Goal: Task Accomplishment & Management: Use online tool/utility

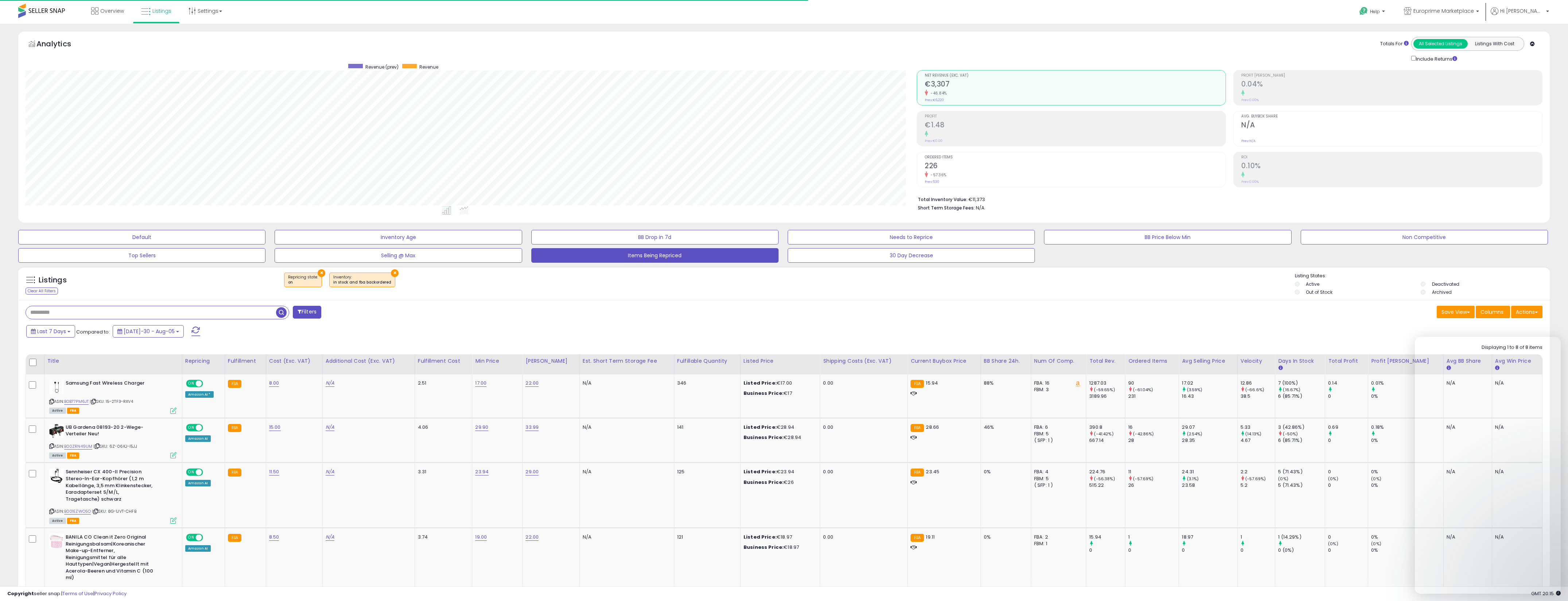
select select "**"
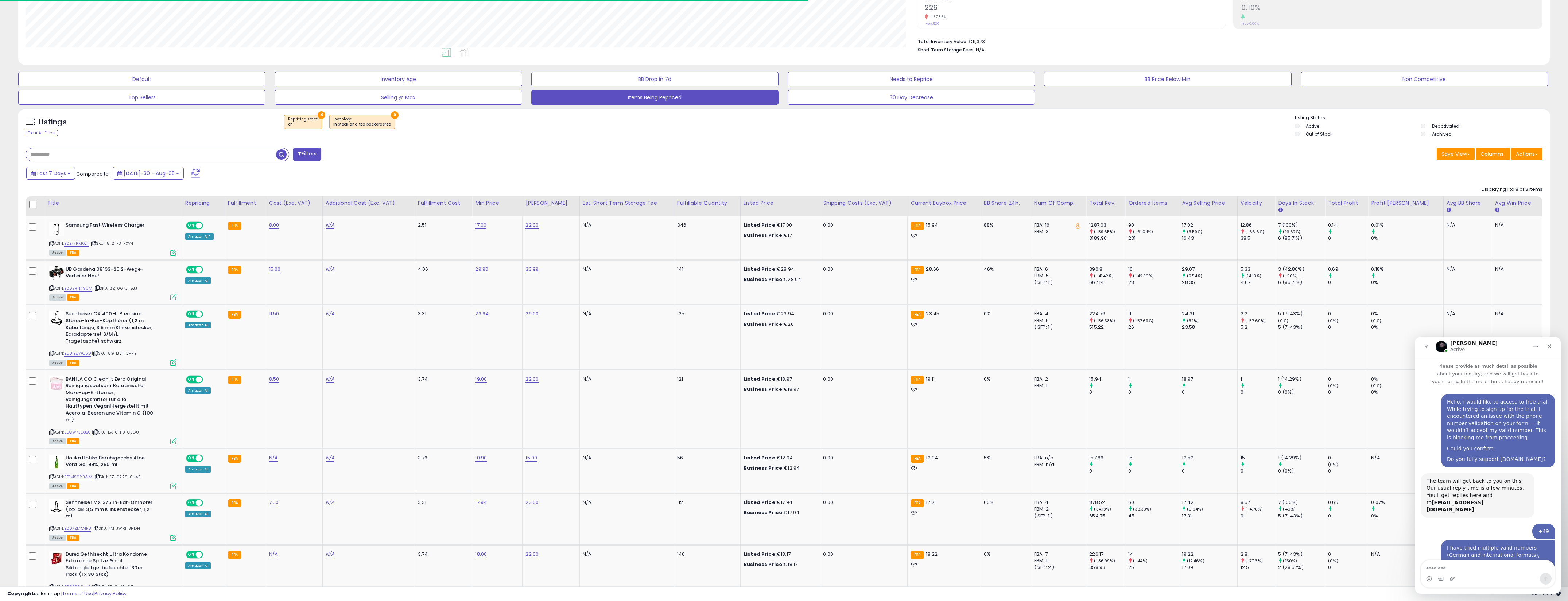
scroll to position [1511, 0]
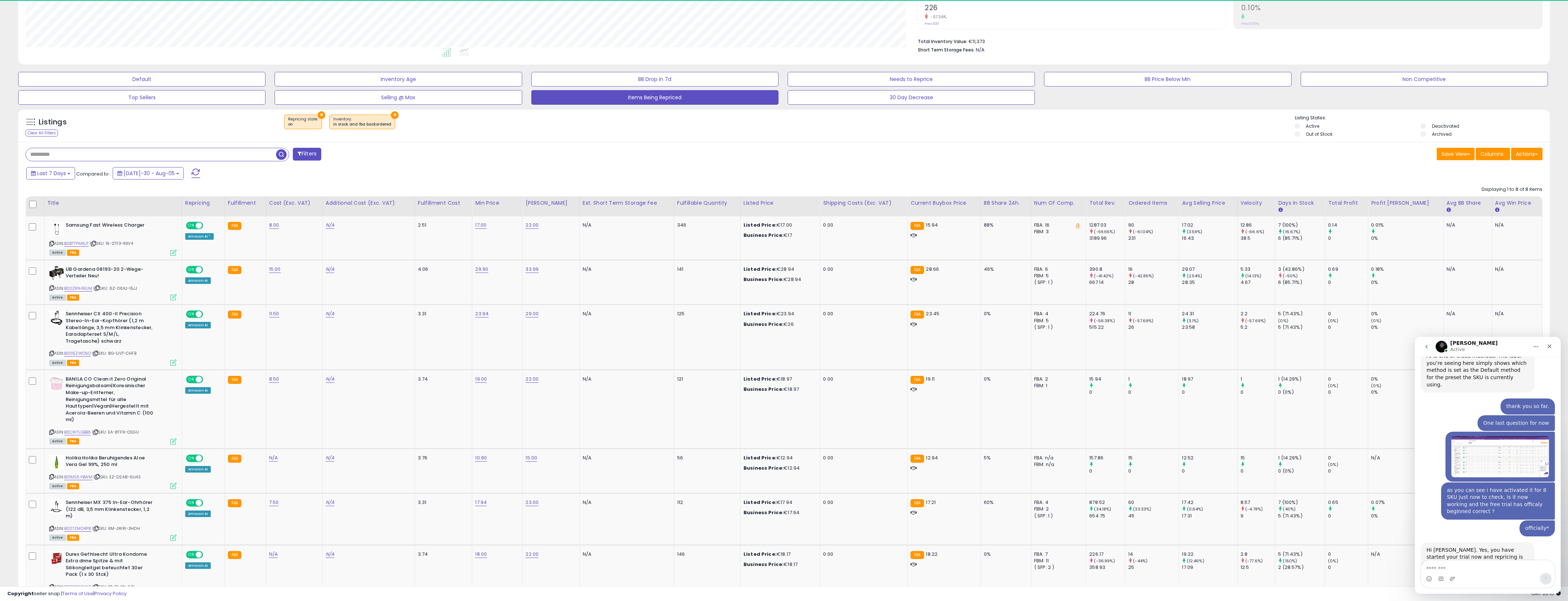
drag, startPoint x: 1512, startPoint y: 466, endPoint x: 1456, endPoint y: 472, distance: 56.3
click at [1456, 578] on div "Just a heads up, I noticed that SKU: 15-2TF3-RXV4 currently has the min higher." at bounding box center [1478, 588] width 102 height 21
copy div "15-2TF3-RXV4"
click at [623, 312] on div "N/A" at bounding box center [626, 313] width 86 height 6
drag, startPoint x: 1488, startPoint y: 538, endPoint x: 1528, endPoint y: 538, distance: 40.0
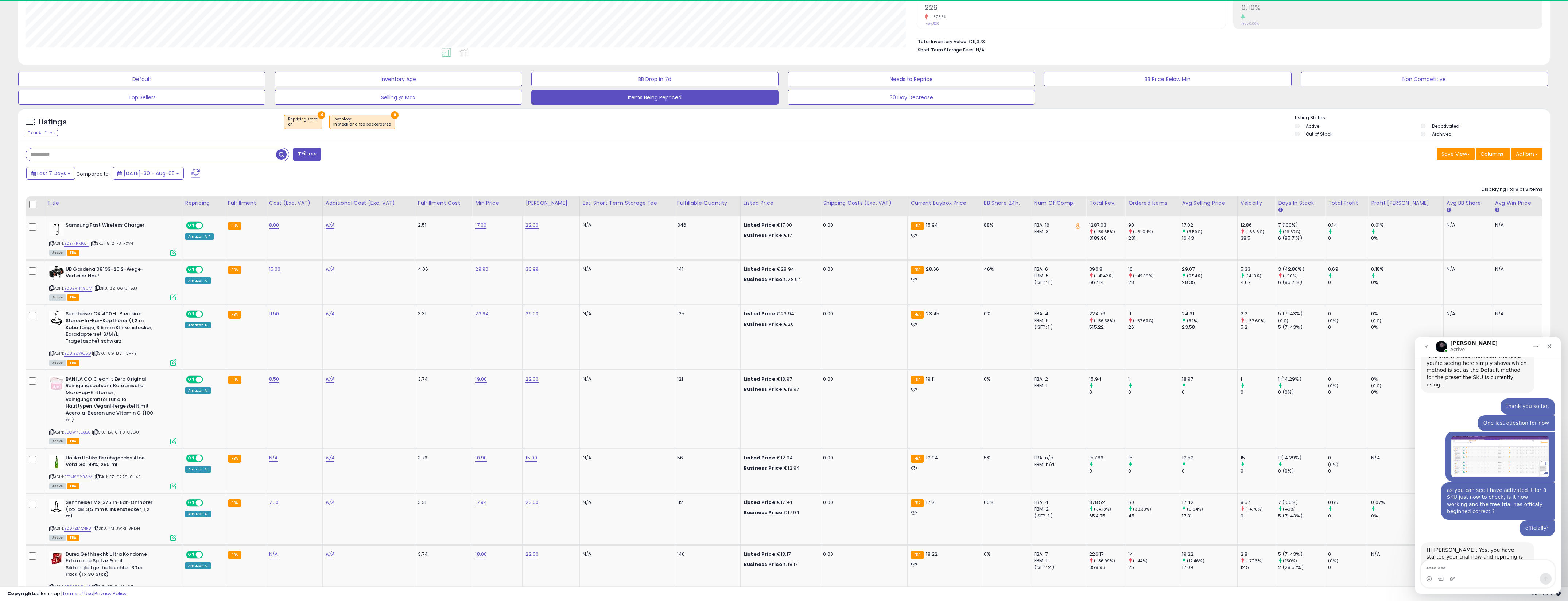
copy div "6Z-06KJ-I5JJ"
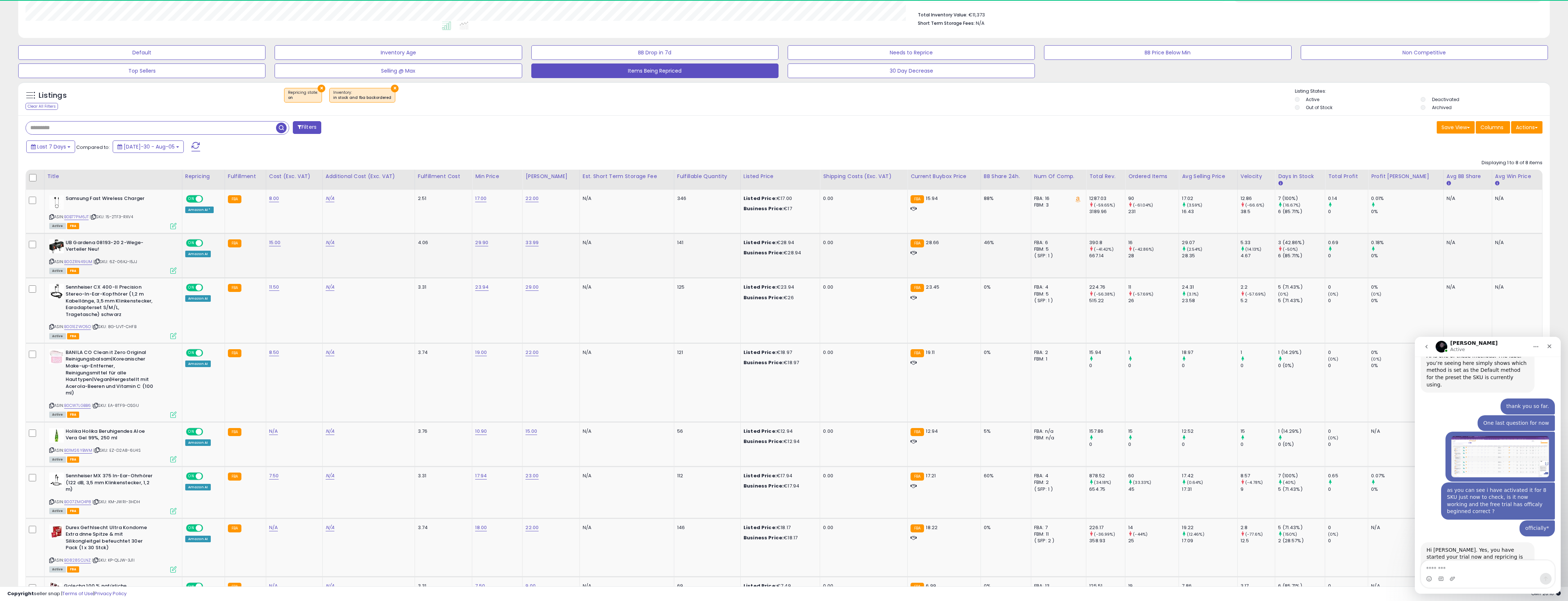
scroll to position [186, 0]
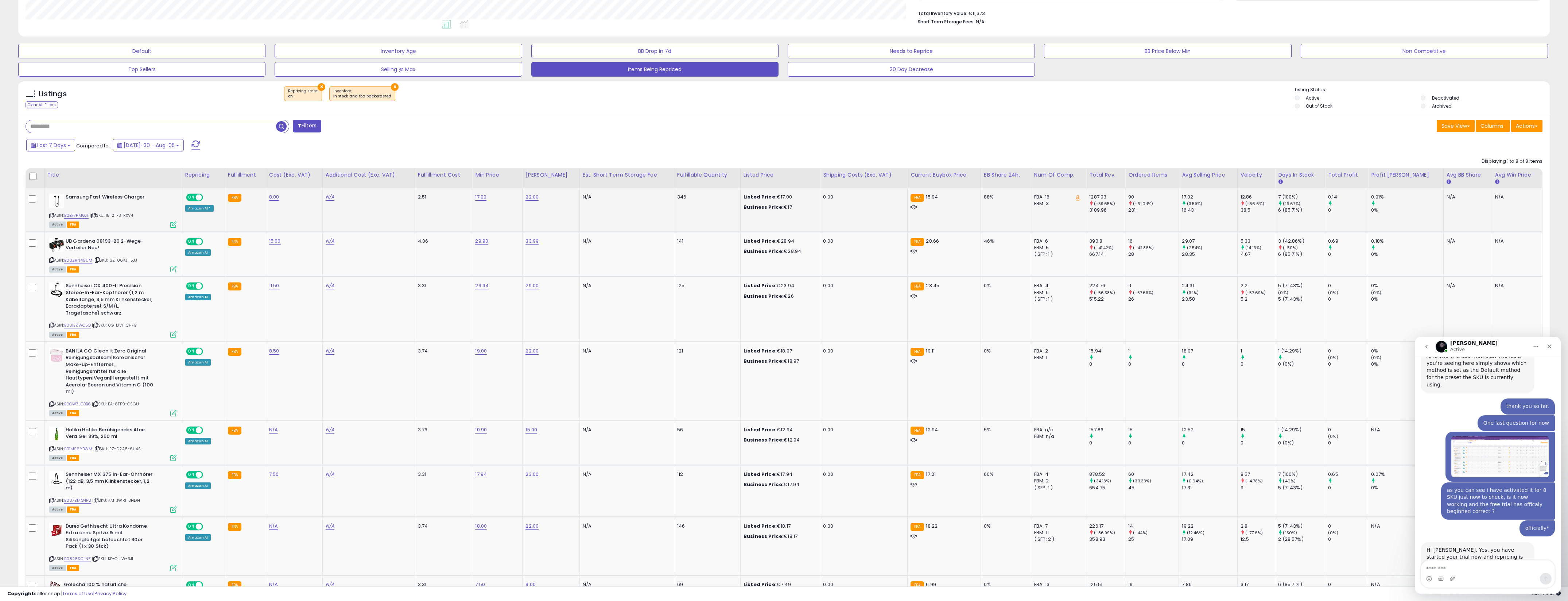
click at [664, 207] on td "N/A" at bounding box center [626, 210] width 95 height 44
click at [486, 198] on link "17.00" at bounding box center [480, 197] width 12 height 7
drag, startPoint x: 476, startPoint y: 180, endPoint x: 431, endPoint y: 179, distance: 45.0
click at [431, 179] on table "Title Repricing" at bounding box center [784, 397] width 1517 height 459
type input "*****"
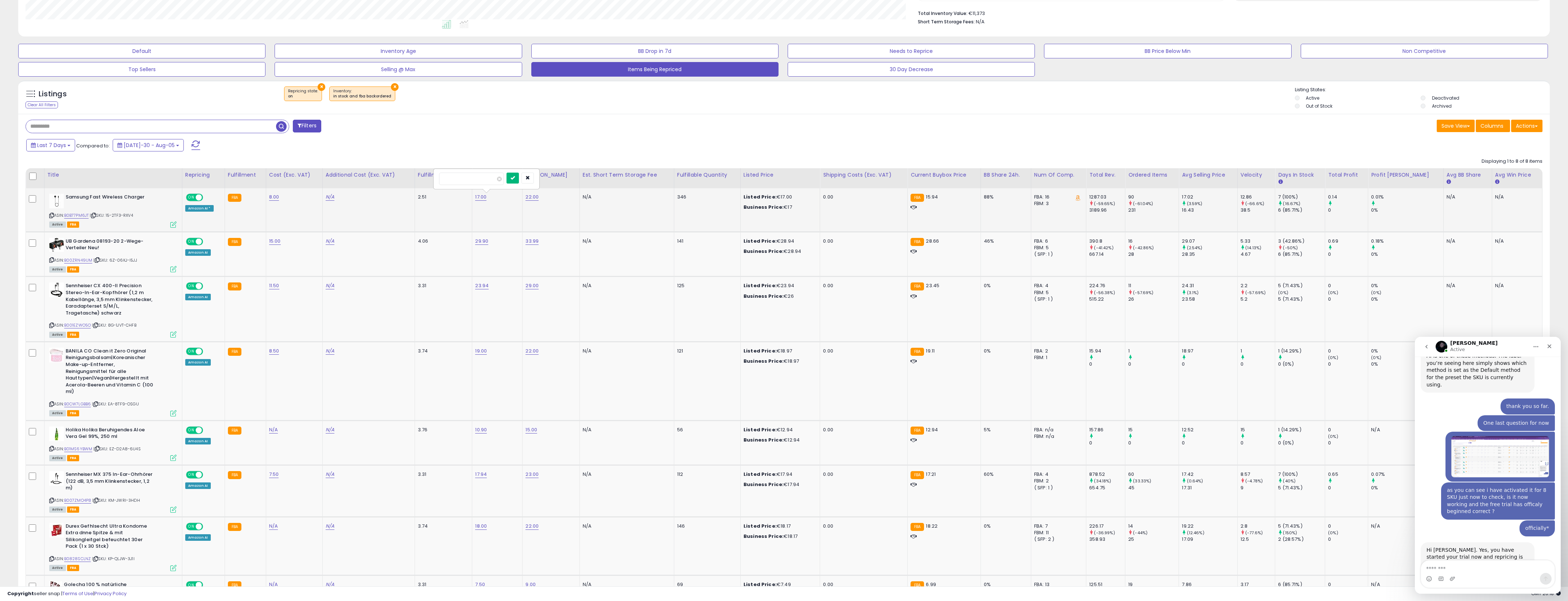
click at [515, 179] on icon "submit" at bounding box center [512, 178] width 4 height 4
click at [938, 195] on span "15.94" at bounding box center [932, 197] width 12 height 7
click at [487, 199] on link "15.94" at bounding box center [480, 197] width 12 height 7
drag, startPoint x: 487, startPoint y: 180, endPoint x: 444, endPoint y: 180, distance: 43.0
click at [444, 180] on input "*****" at bounding box center [471, 179] width 65 height 13
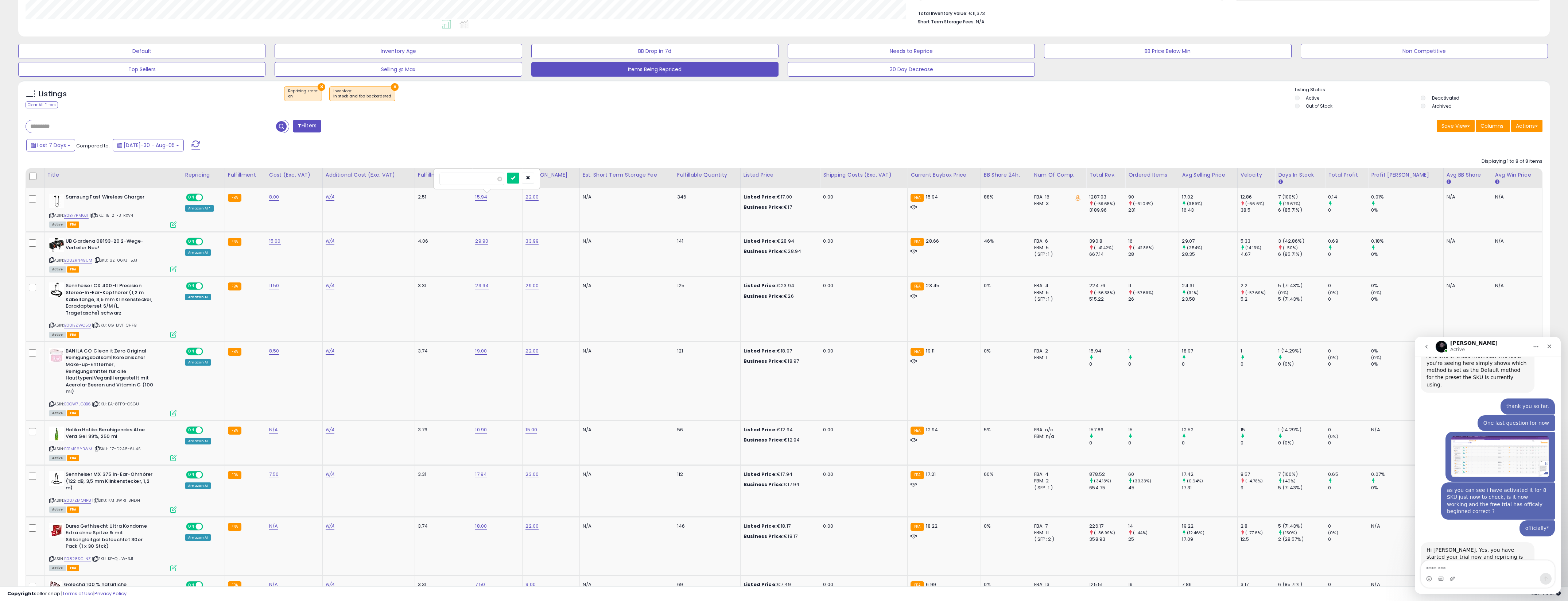
type input "*****"
click button "submit" at bounding box center [513, 178] width 12 height 11
drag, startPoint x: 1524, startPoint y: 538, endPoint x: 1428, endPoint y: 439, distance: 137.9
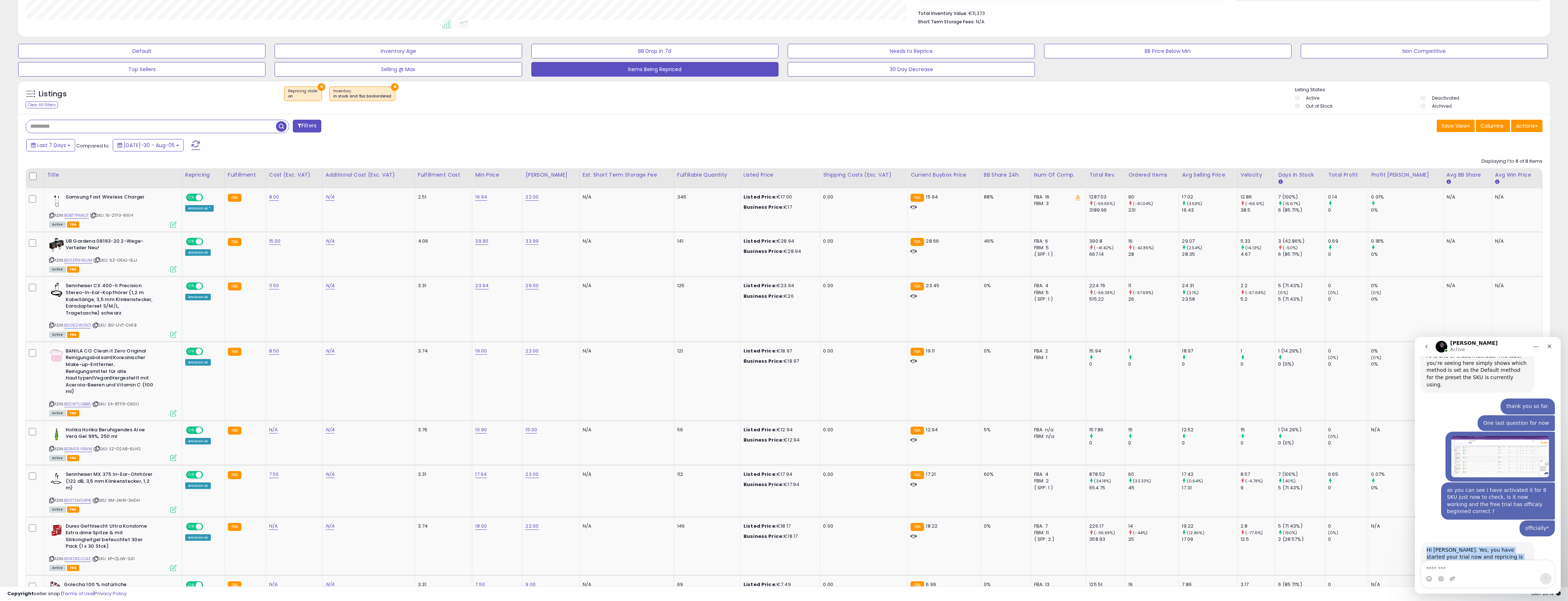
copy div "Hi [PERSON_NAME]. Yes, you have started your trial now and repricing is indeed …"
click at [1457, 567] on textarea "Message…" at bounding box center [1489, 567] width 134 height 13
type textarea "*"
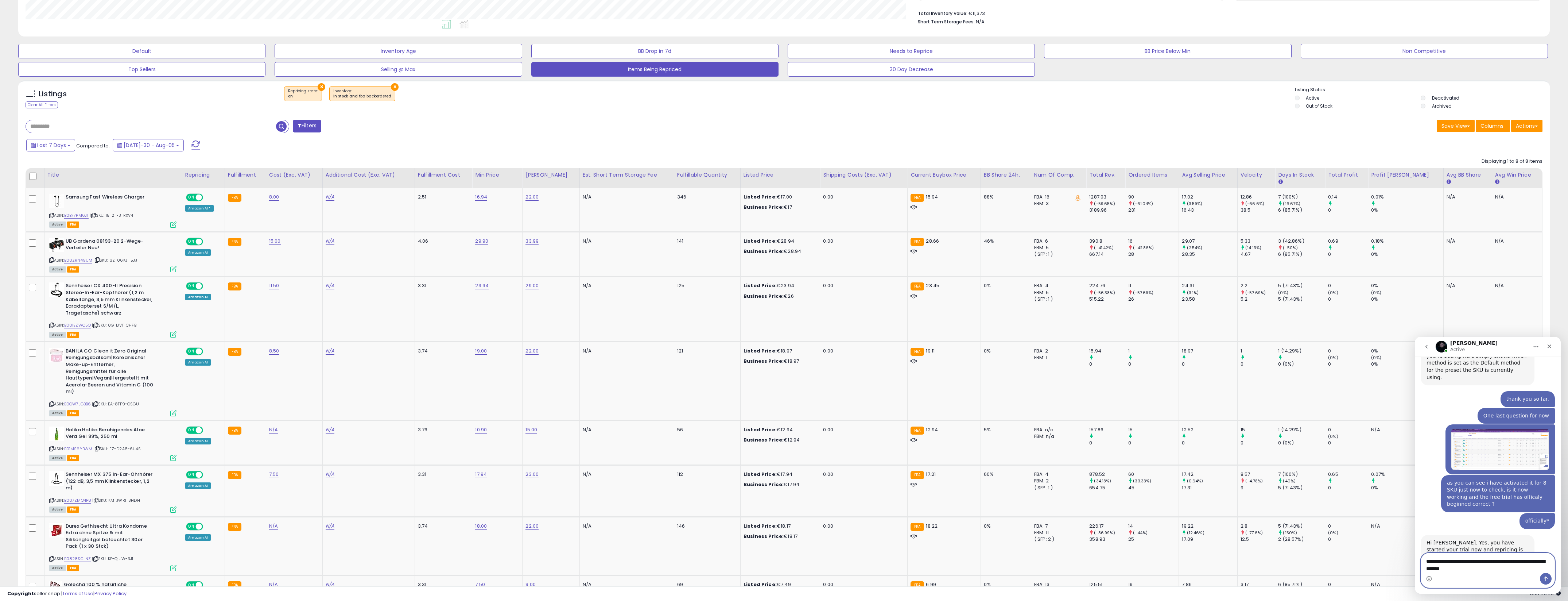
type textarea "**********"
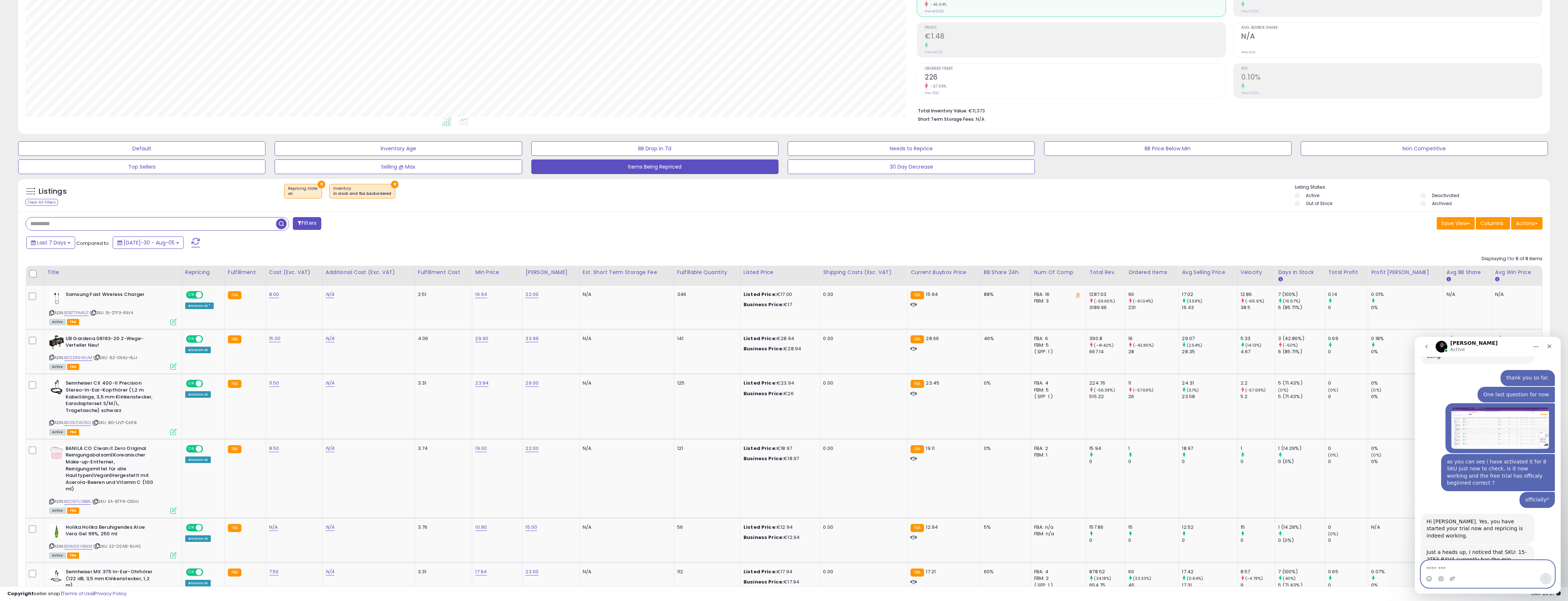
scroll to position [0, 0]
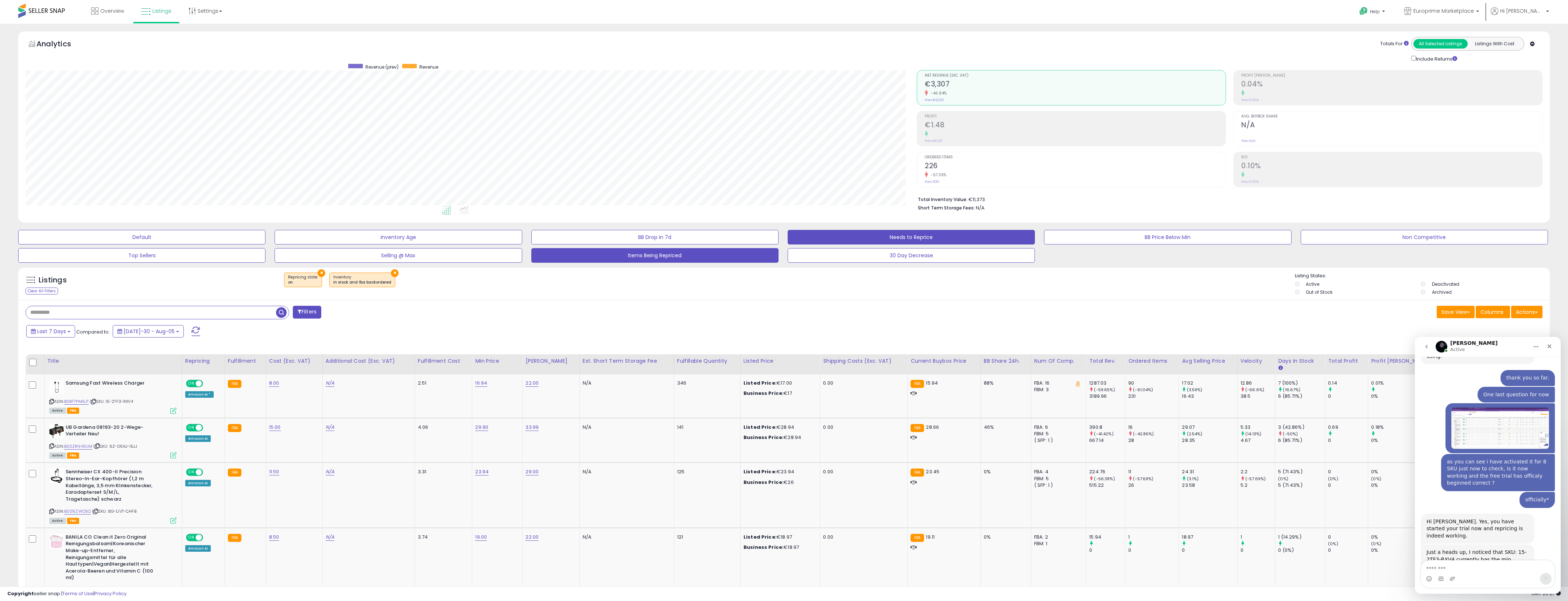
click at [266, 239] on button "Needs to Reprice" at bounding box center [141, 237] width 247 height 14
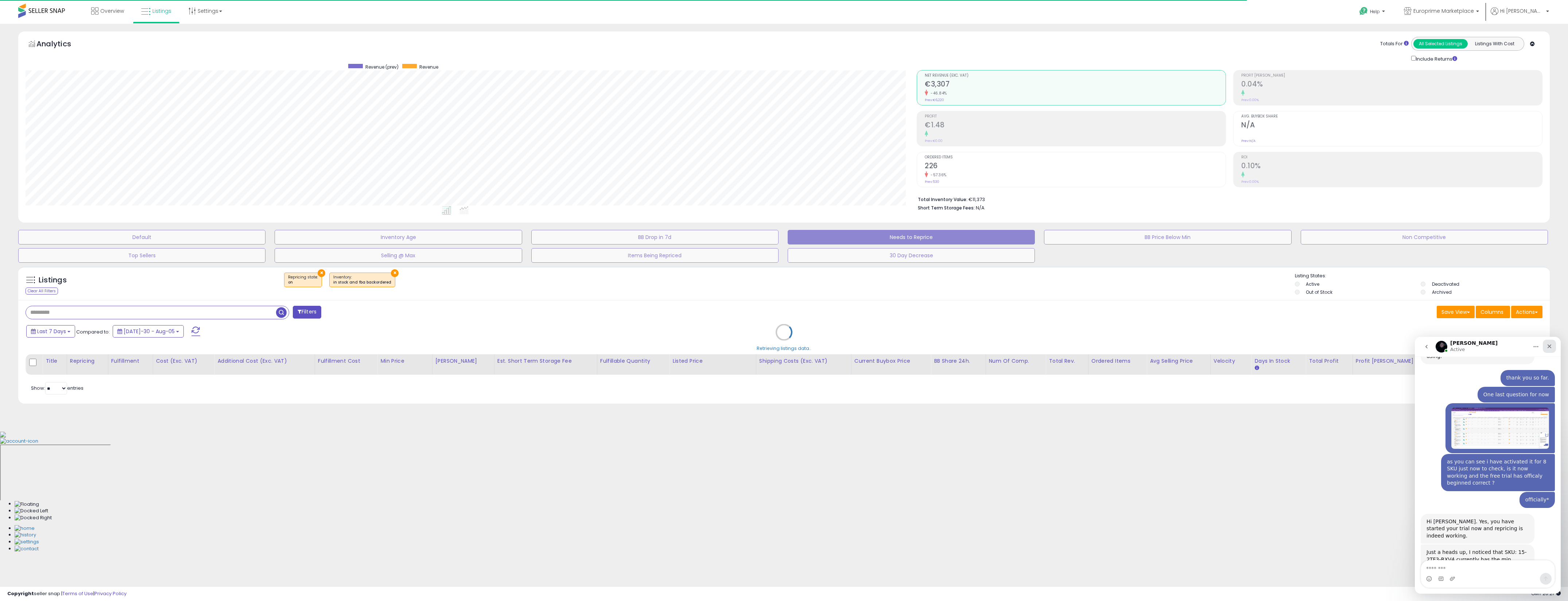
click at [1548, 344] on icon "Close" at bounding box center [1549, 346] width 6 height 6
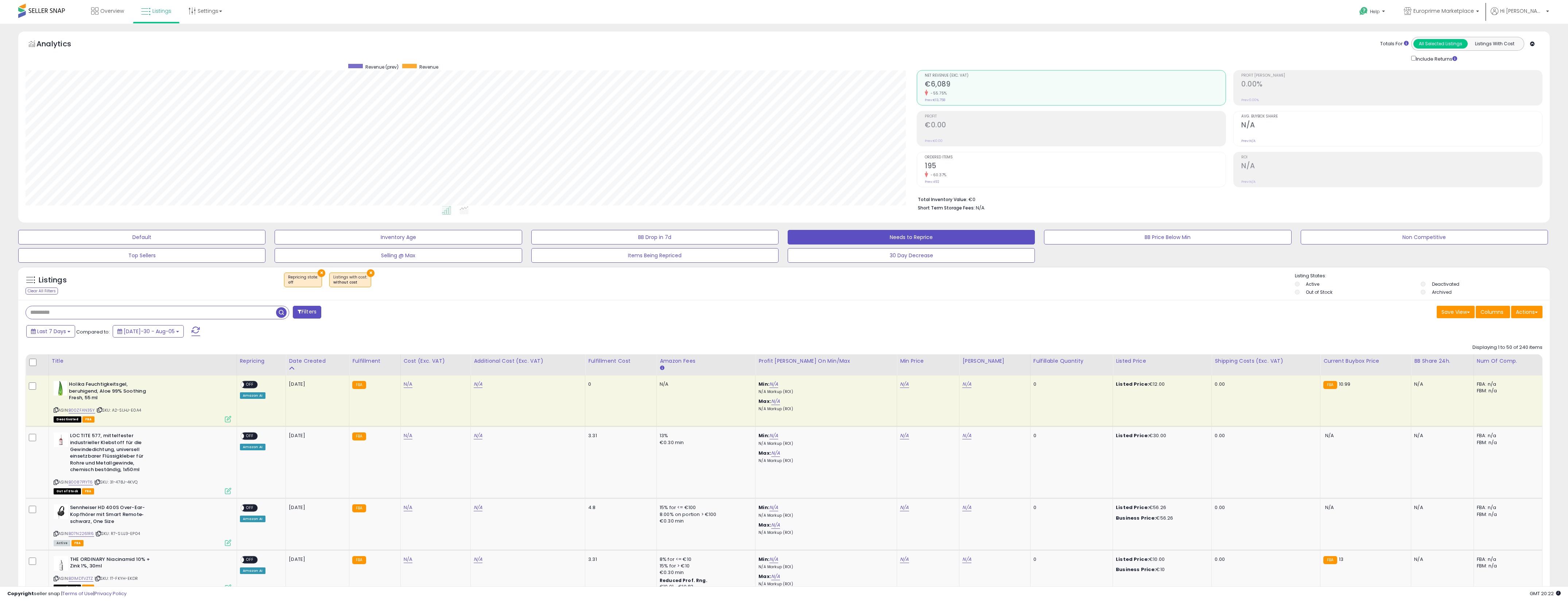
scroll to position [1568, 0]
